Goal: Navigation & Orientation: Find specific page/section

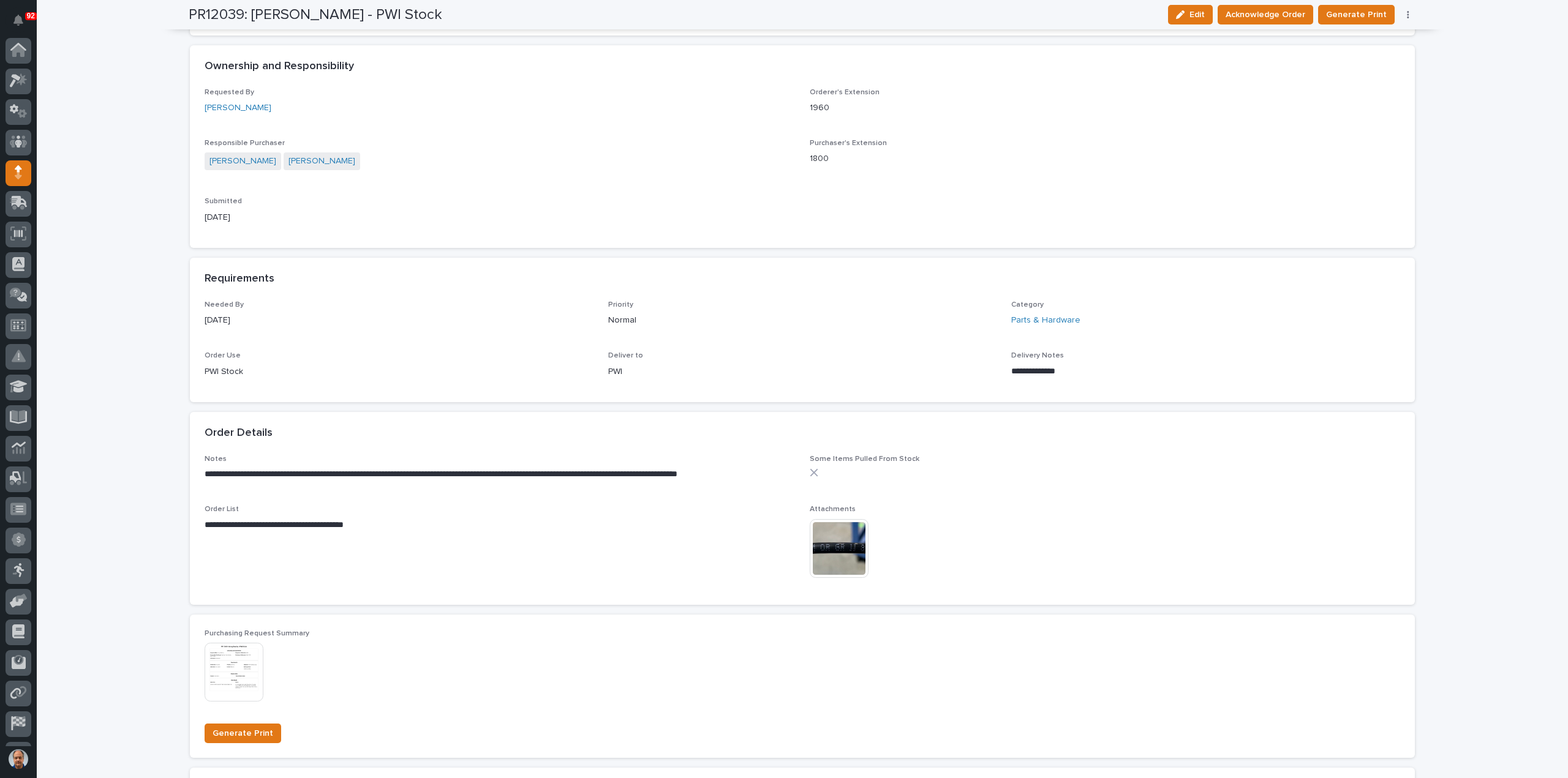
scroll to position [56, 0]
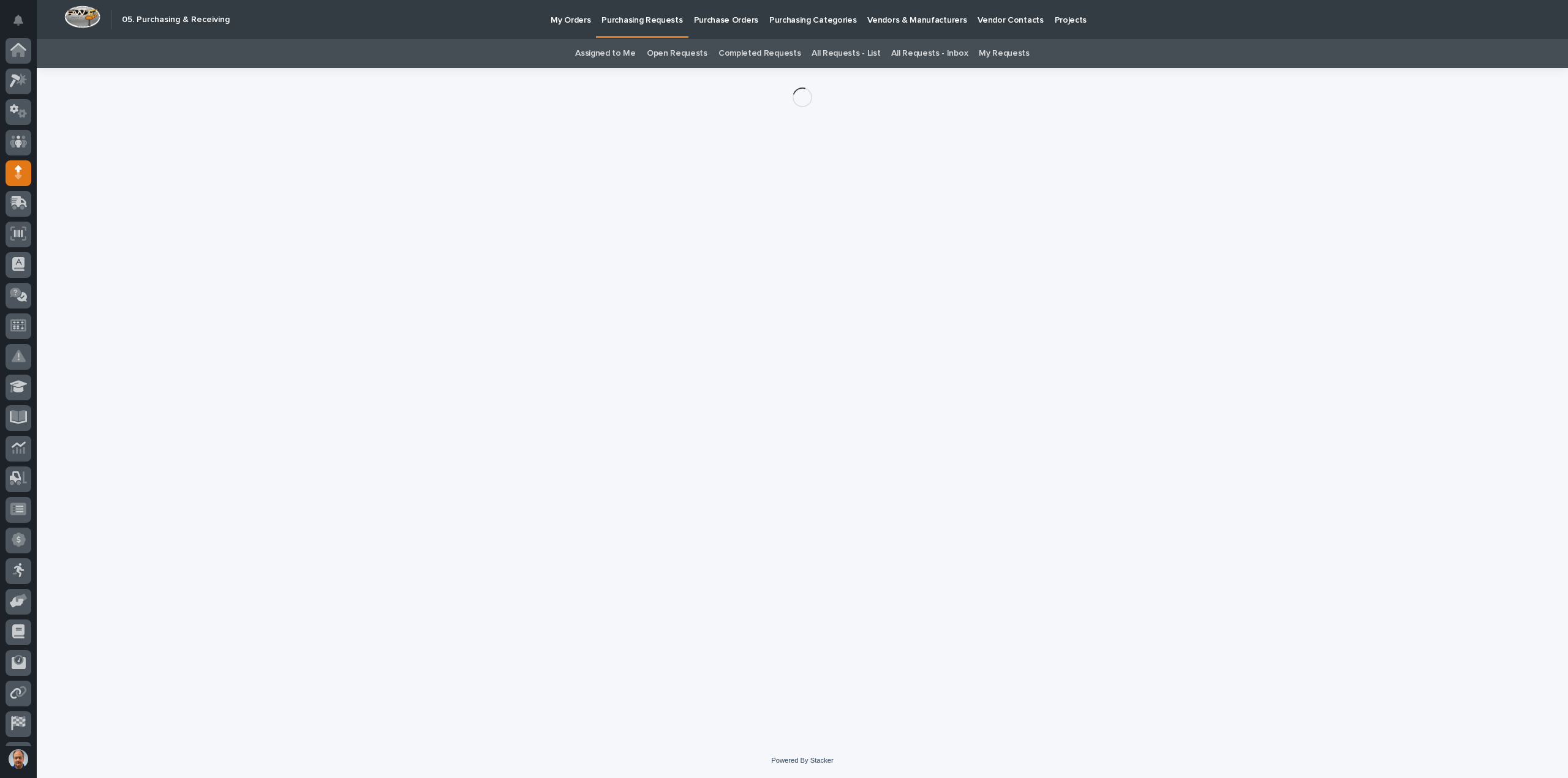
scroll to position [56, 0]
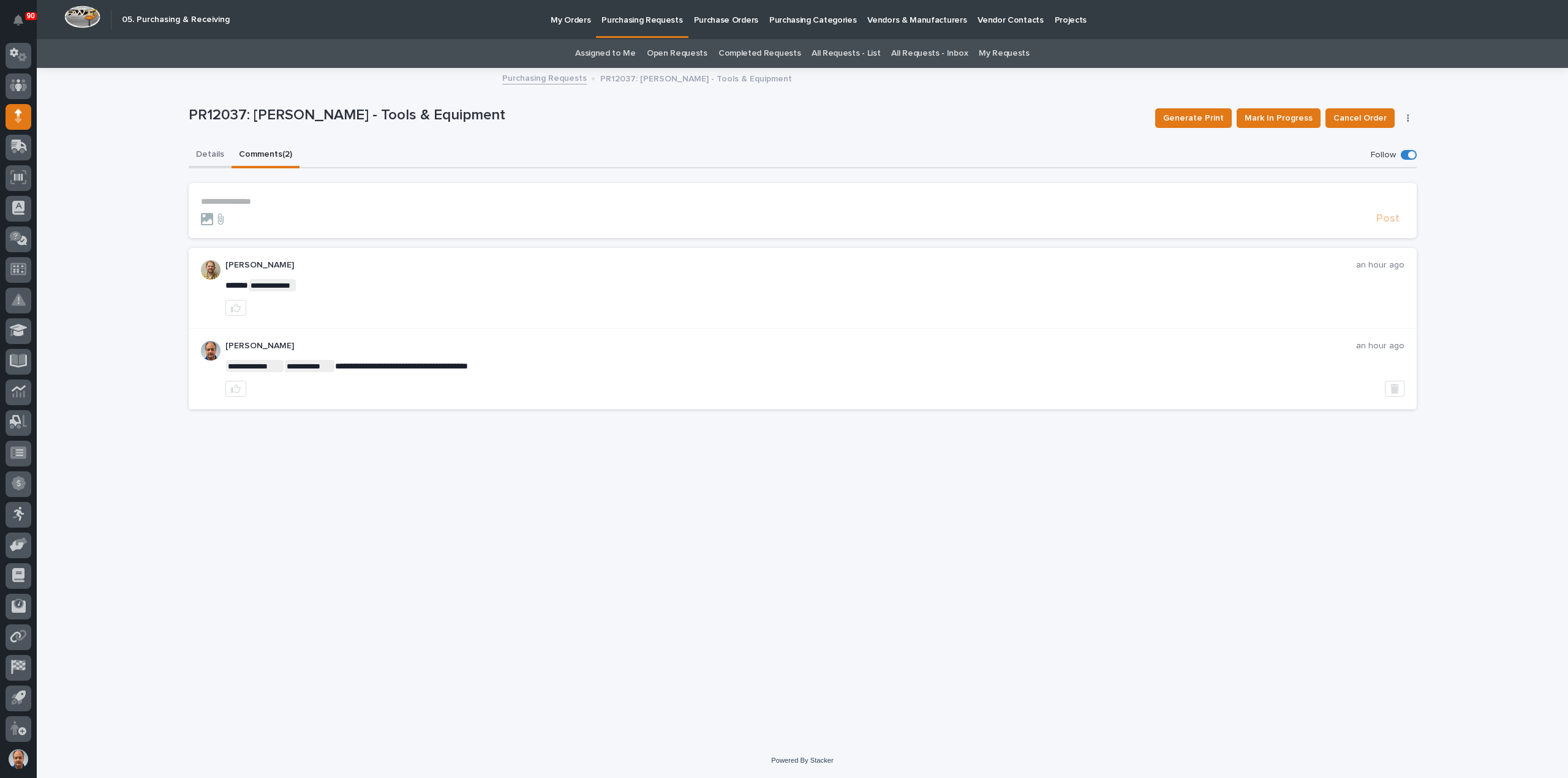
click at [211, 154] on button "Details" at bounding box center [209, 156] width 43 height 25
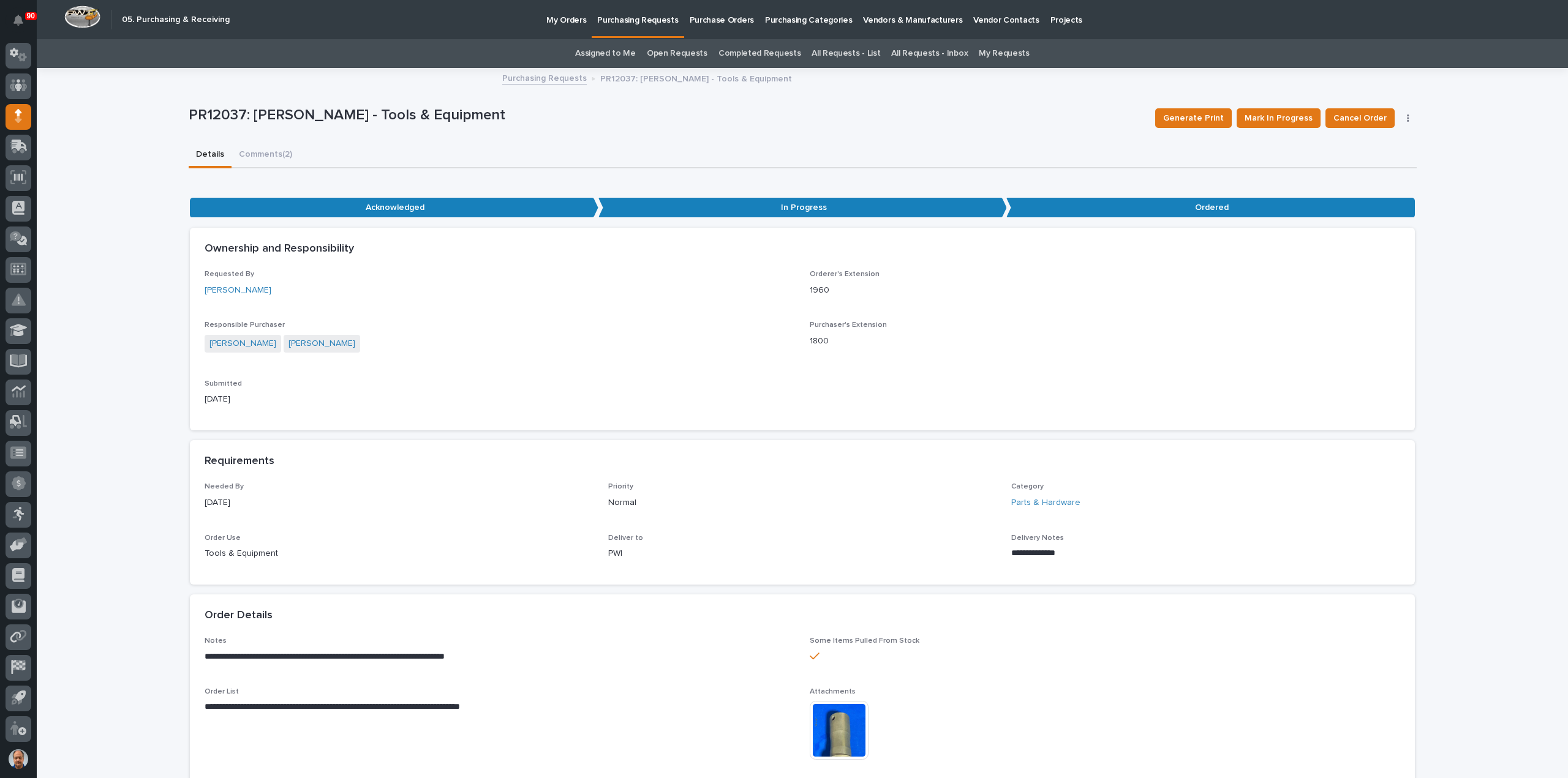
click at [625, 15] on p "Purchasing Requests" at bounding box center [637, 13] width 81 height 25
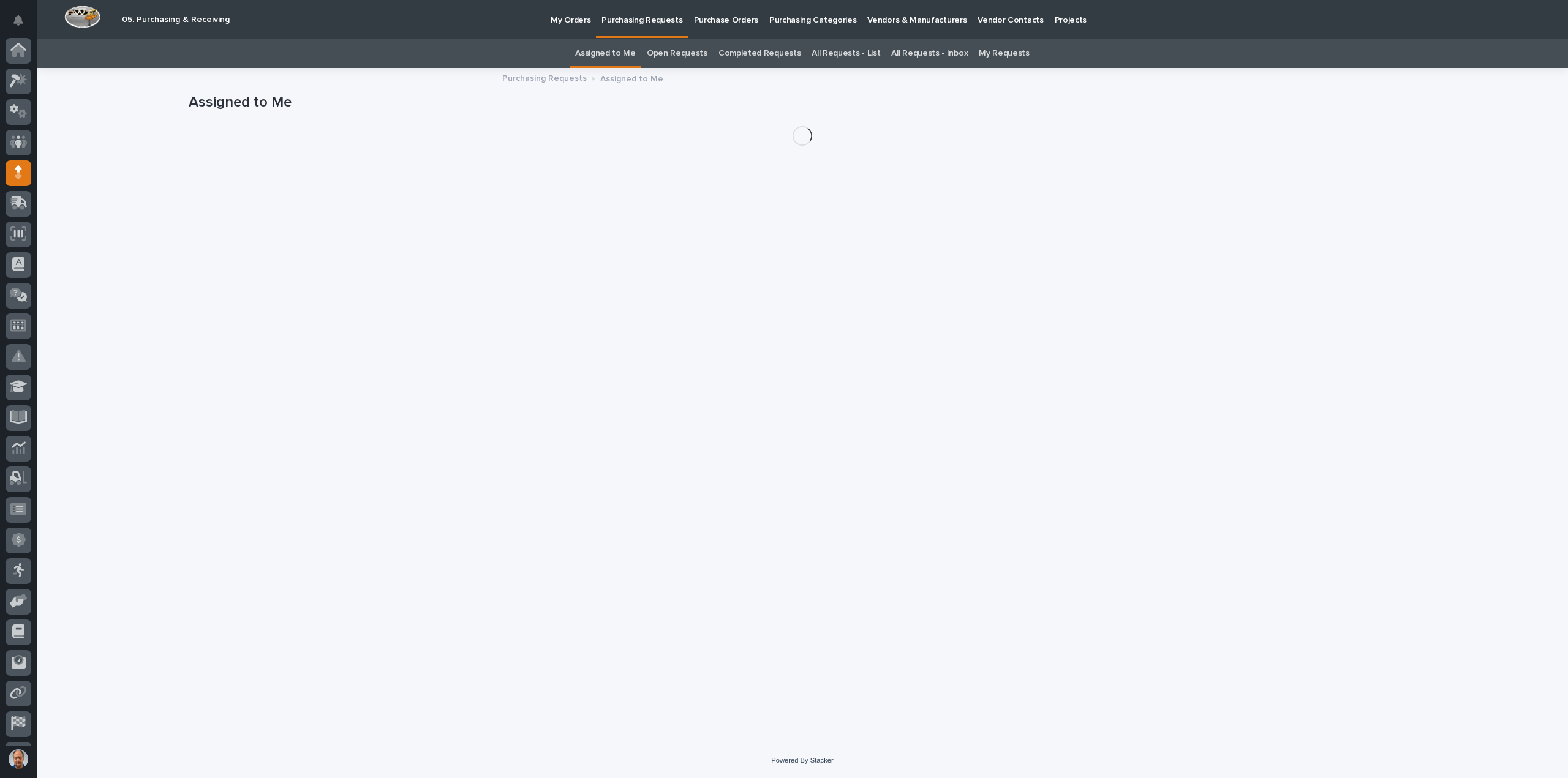
scroll to position [56, 0]
